Goal: Transaction & Acquisition: Purchase product/service

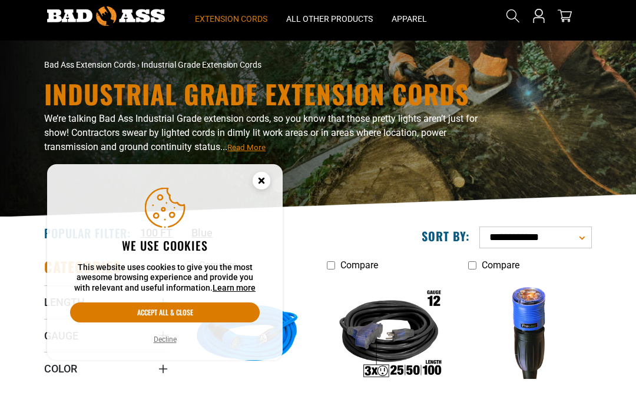
scroll to position [38, 0]
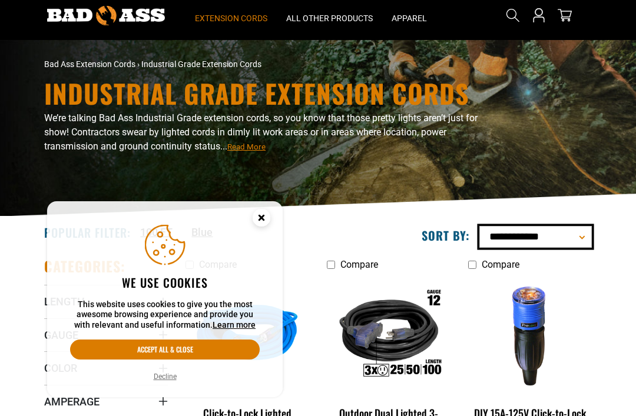
click at [582, 233] on select "**********" at bounding box center [535, 237] width 112 height 22
click at [258, 224] on circle "Cookie Consent" at bounding box center [262, 218] width 18 height 18
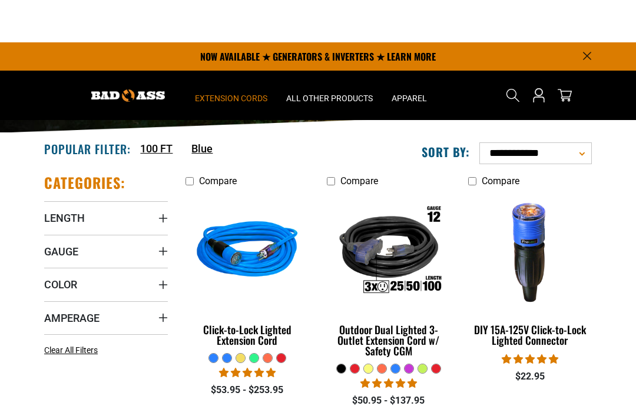
scroll to position [101, 0]
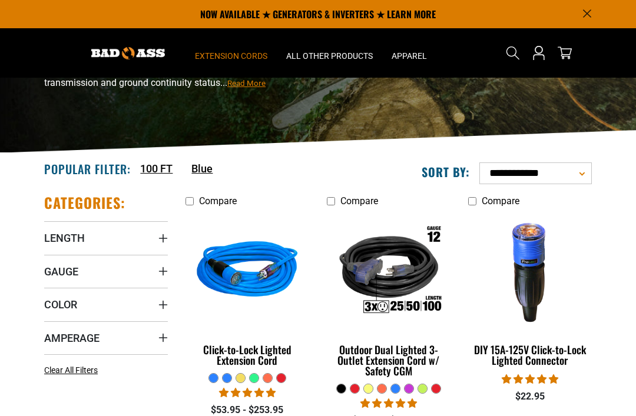
click at [86, 249] on summary "Length" at bounding box center [106, 237] width 124 height 33
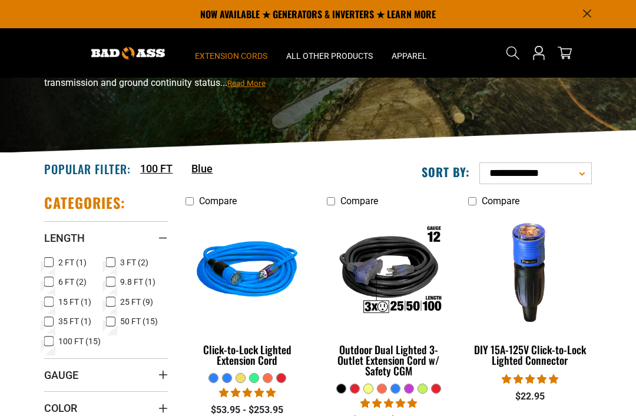
click at [58, 344] on label "100 FT (15) 100 FT (15 products)" at bounding box center [75, 341] width 62 height 15
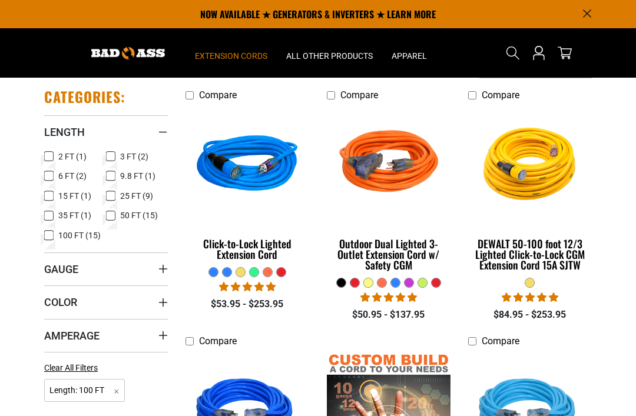
scroll to position [207, 0]
click at [127, 266] on summary "Gauge" at bounding box center [106, 269] width 124 height 33
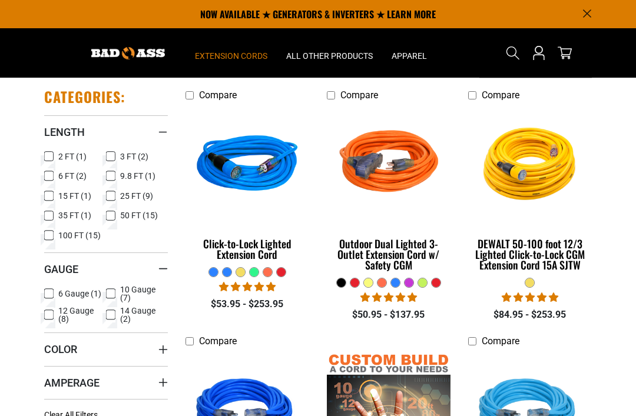
click at [52, 317] on icon at bounding box center [48, 314] width 9 height 15
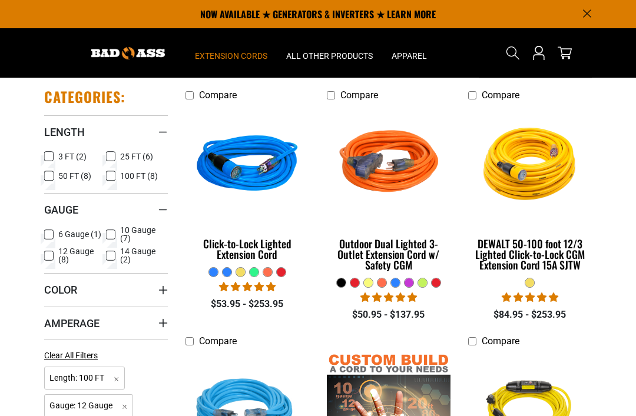
click at [112, 233] on icon at bounding box center [110, 234] width 9 height 15
click at [56, 235] on label "6 Gauge (1) 6 Gauge (1 product)" at bounding box center [75, 234] width 62 height 15
click at [145, 324] on summary "Amperage" at bounding box center [106, 323] width 124 height 33
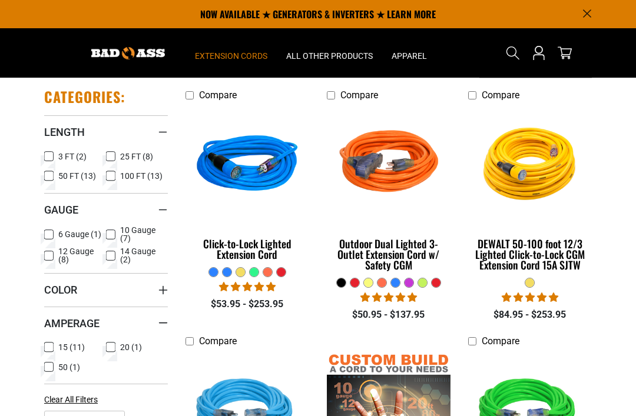
click at [56, 349] on label "15 (11) 15 (11 products)" at bounding box center [75, 347] width 62 height 15
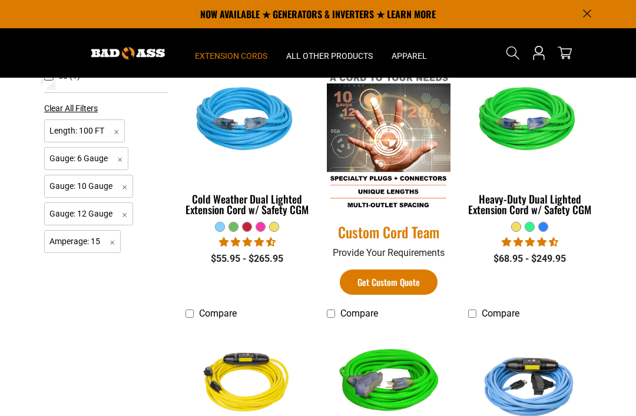
scroll to position [498, 0]
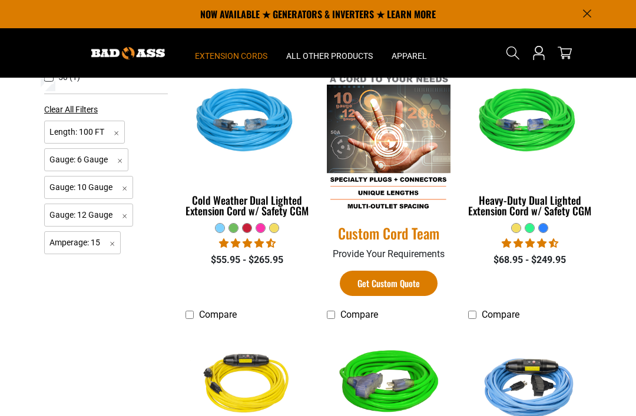
click at [252, 216] on div "Cold Weather Dual Lighted Extension Cord w/ Safety CGM" at bounding box center [247, 205] width 124 height 21
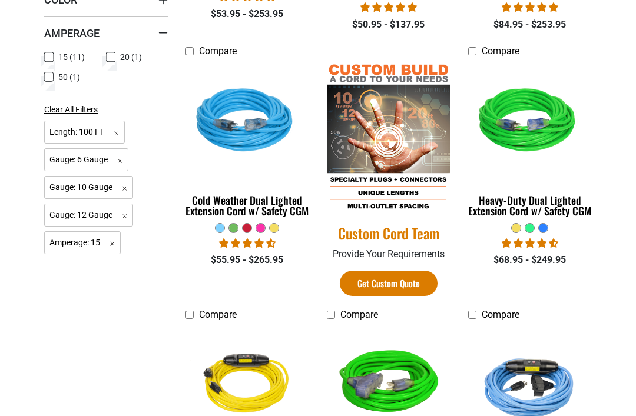
click at [125, 157] on span "Gauge: 6 Gauge Remove filter" at bounding box center [86, 159] width 84 height 23
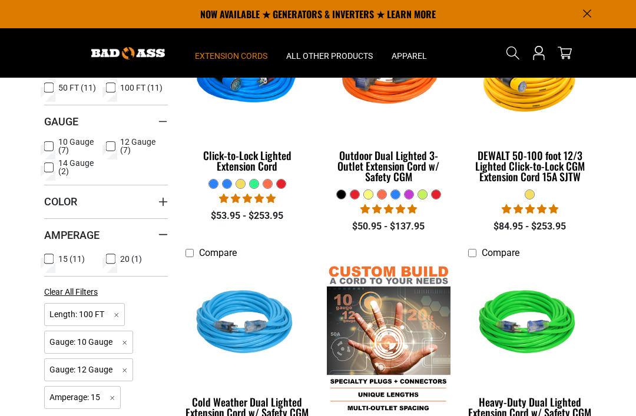
scroll to position [280, 0]
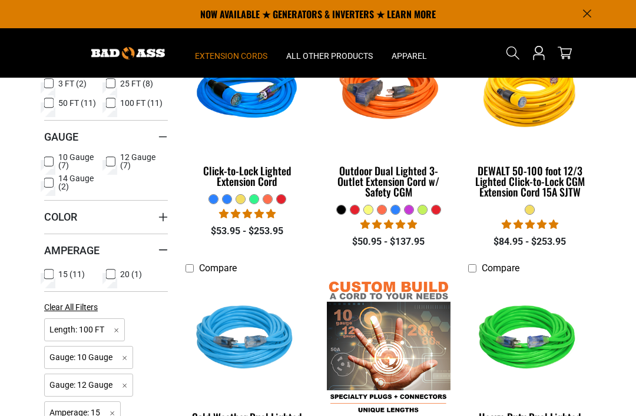
click at [51, 175] on icon at bounding box center [48, 182] width 9 height 15
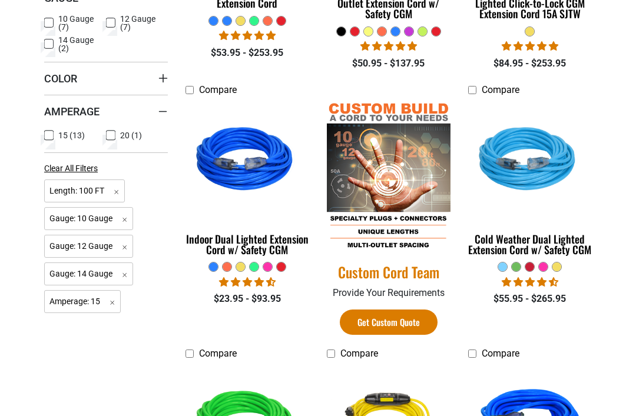
scroll to position [466, 0]
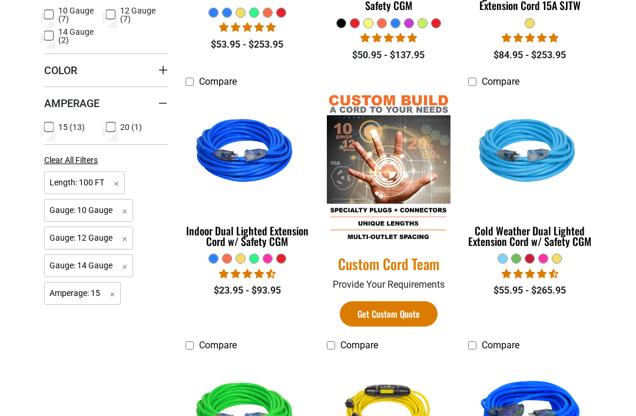
click at [561, 240] on div "Cold Weather Dual Lighted Extension Cord w/ Safety CGM" at bounding box center [530, 236] width 124 height 21
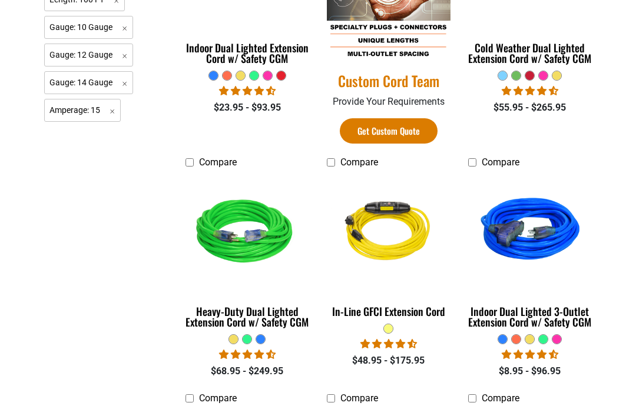
scroll to position [650, 0]
click at [548, 324] on div "Indoor Dual Lighted 3-Outlet Extension Cord w/ Safety CGM" at bounding box center [530, 316] width 124 height 21
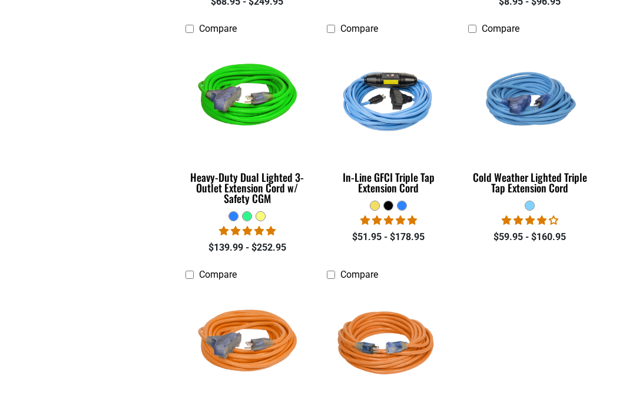
scroll to position [1021, 0]
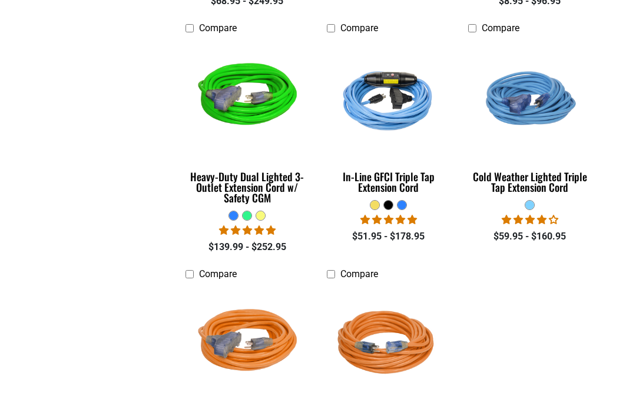
click at [274, 176] on div "Heavy-Duty Dual Lighted 3-Outlet Extension Cord w/ Safety CGM" at bounding box center [247, 187] width 124 height 32
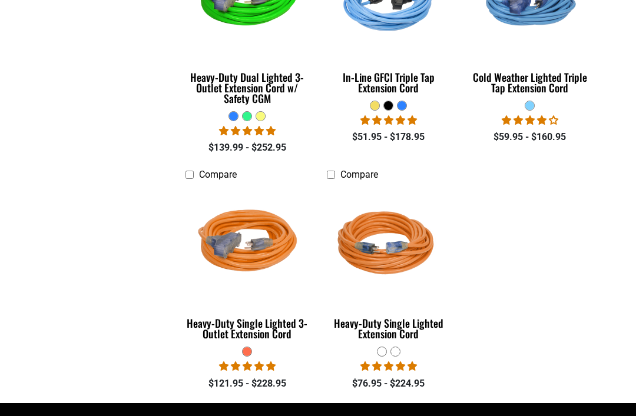
scroll to position [1120, 0]
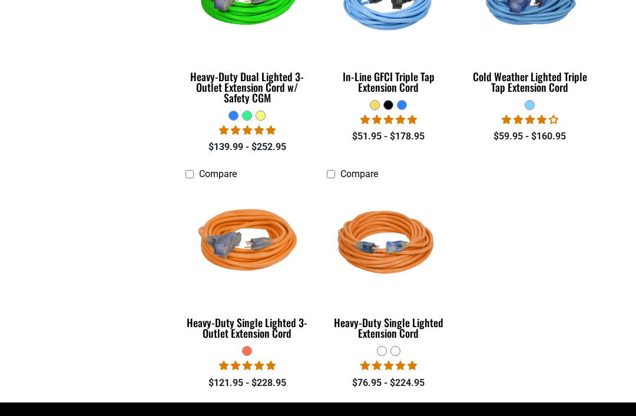
click at [276, 319] on div "Heavy-Duty Single Lighted 3-Outlet Extension Cord" at bounding box center [247, 328] width 124 height 21
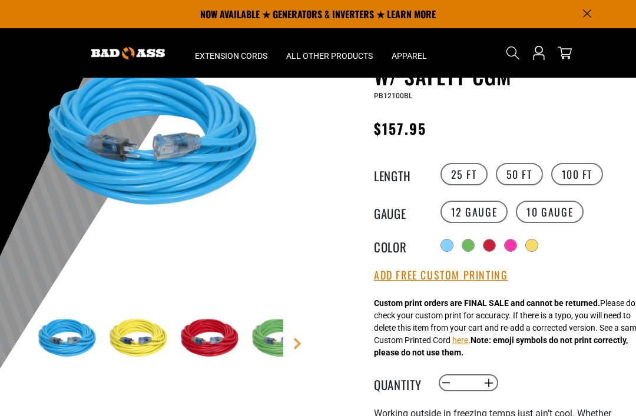
scroll to position [113, 0]
click at [558, 212] on label "10 Gauge" at bounding box center [550, 212] width 68 height 22
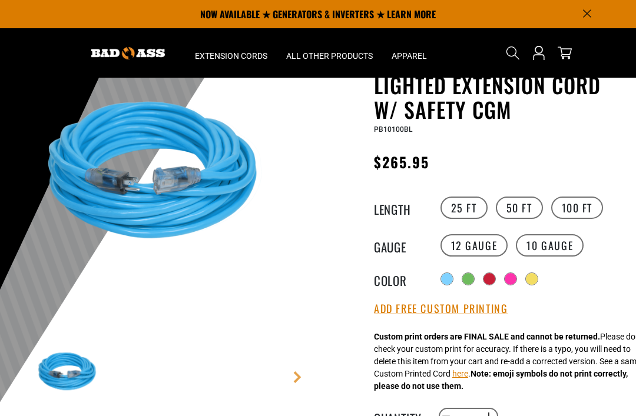
scroll to position [79, 0]
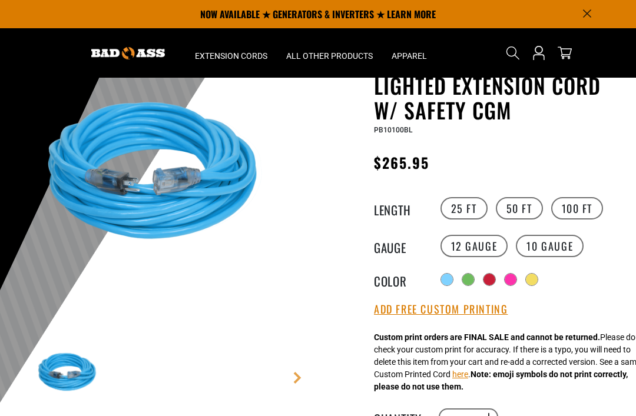
click at [485, 245] on label "12 Gauge" at bounding box center [474, 246] width 68 height 22
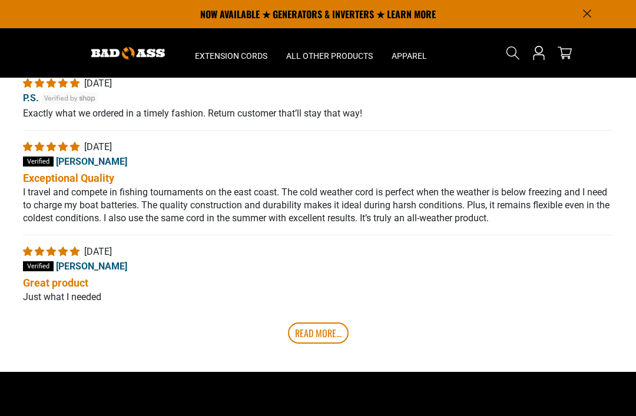
scroll to position [2281, 0]
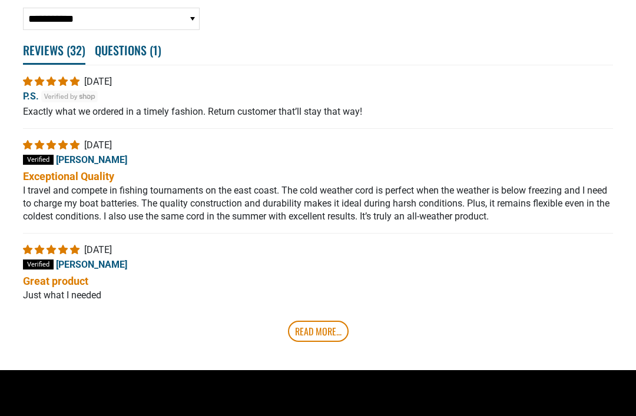
click at [319, 329] on link "Read More..." at bounding box center [318, 331] width 61 height 21
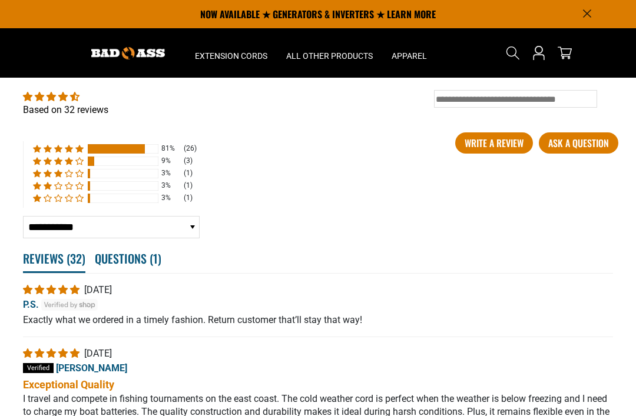
scroll to position [2070, 0]
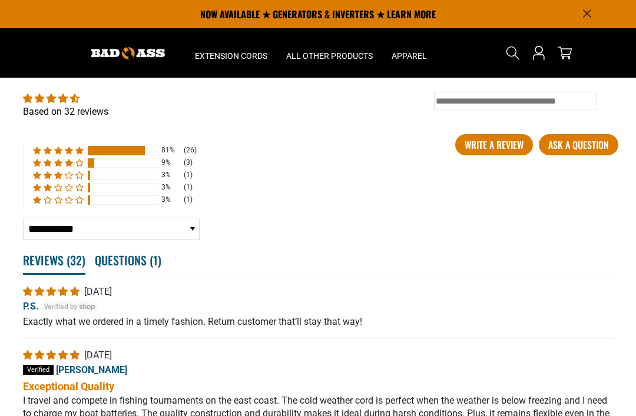
click at [165, 201] on div "3%" at bounding box center [170, 201] width 19 height 10
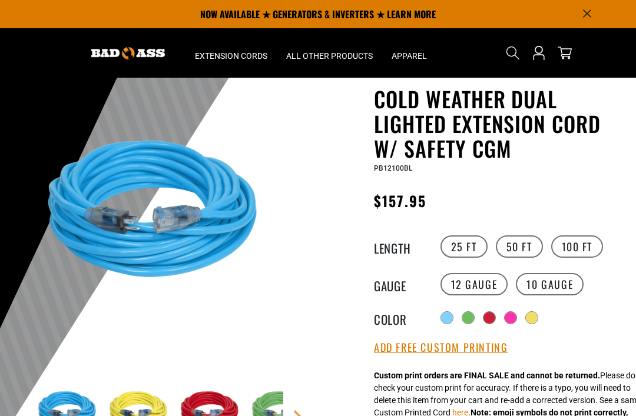
scroll to position [39, 0]
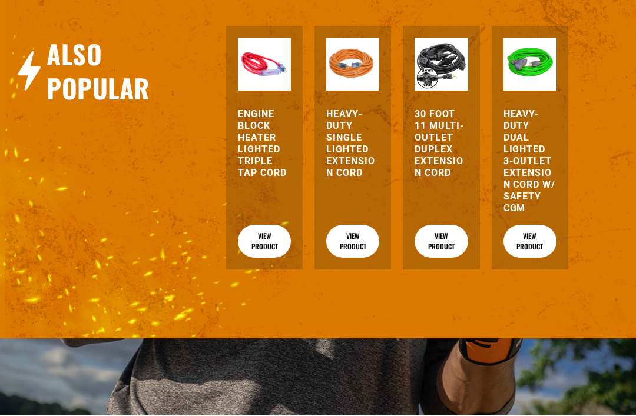
scroll to position [1246, 0]
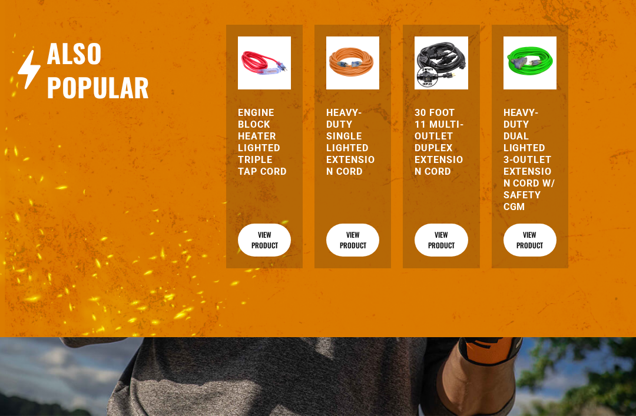
click at [445, 119] on div "30 Foot 11 Multi-Outlet Duplex Extension Cord View Product" at bounding box center [441, 147] width 77 height 244
click at [442, 159] on h3 "30 Foot 11 Multi-Outlet Duplex Extension Cord" at bounding box center [441, 142] width 53 height 71
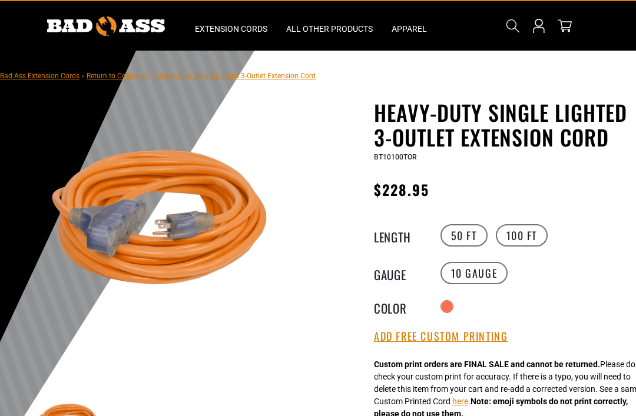
scroll to position [0, 0]
